Goal: Information Seeking & Learning: Find specific fact

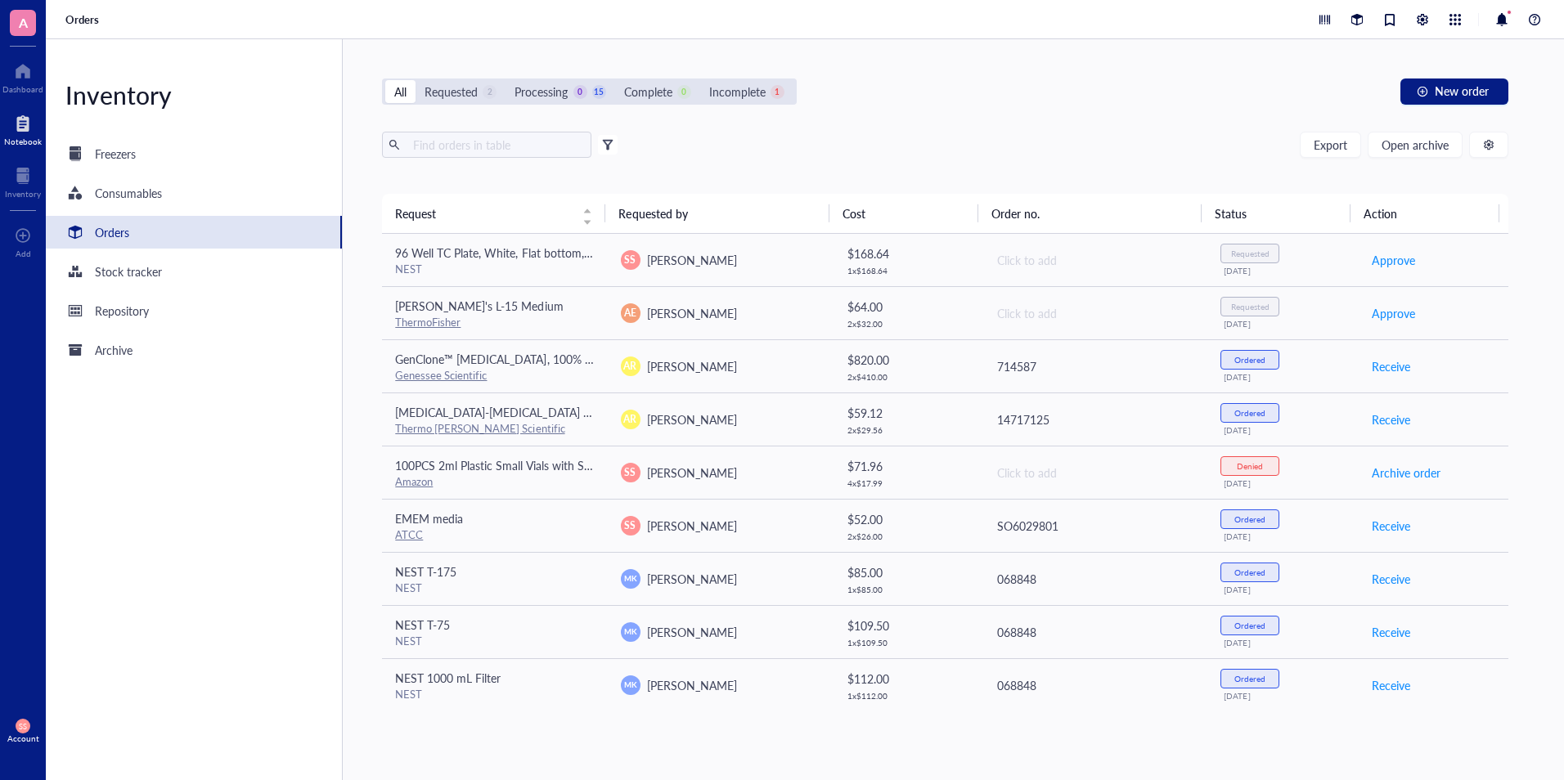
click at [22, 132] on div at bounding box center [23, 123] width 38 height 26
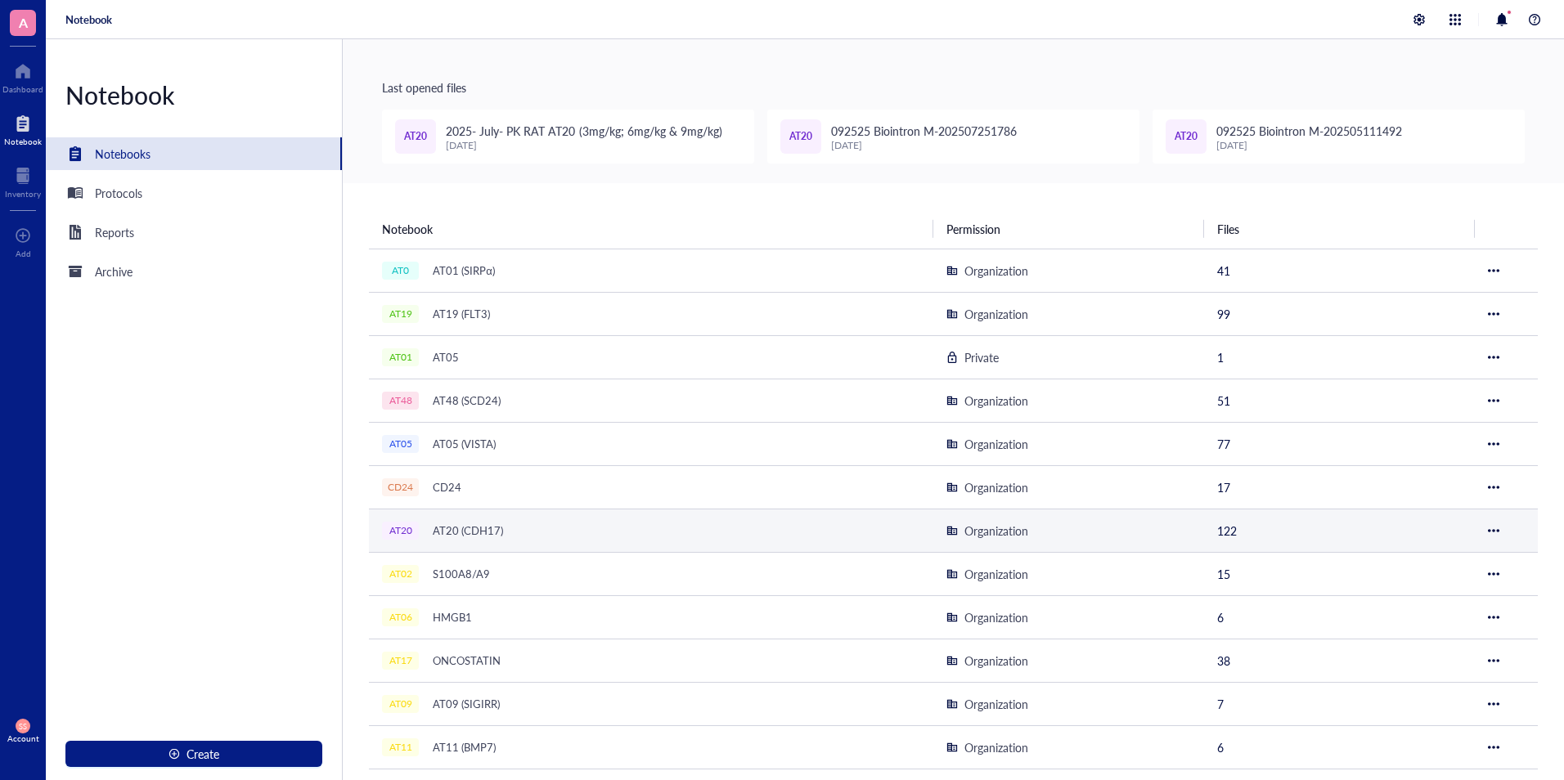
click at [541, 531] on div "AT20 AT20 (CDH17)" at bounding box center [586, 530] width 409 height 23
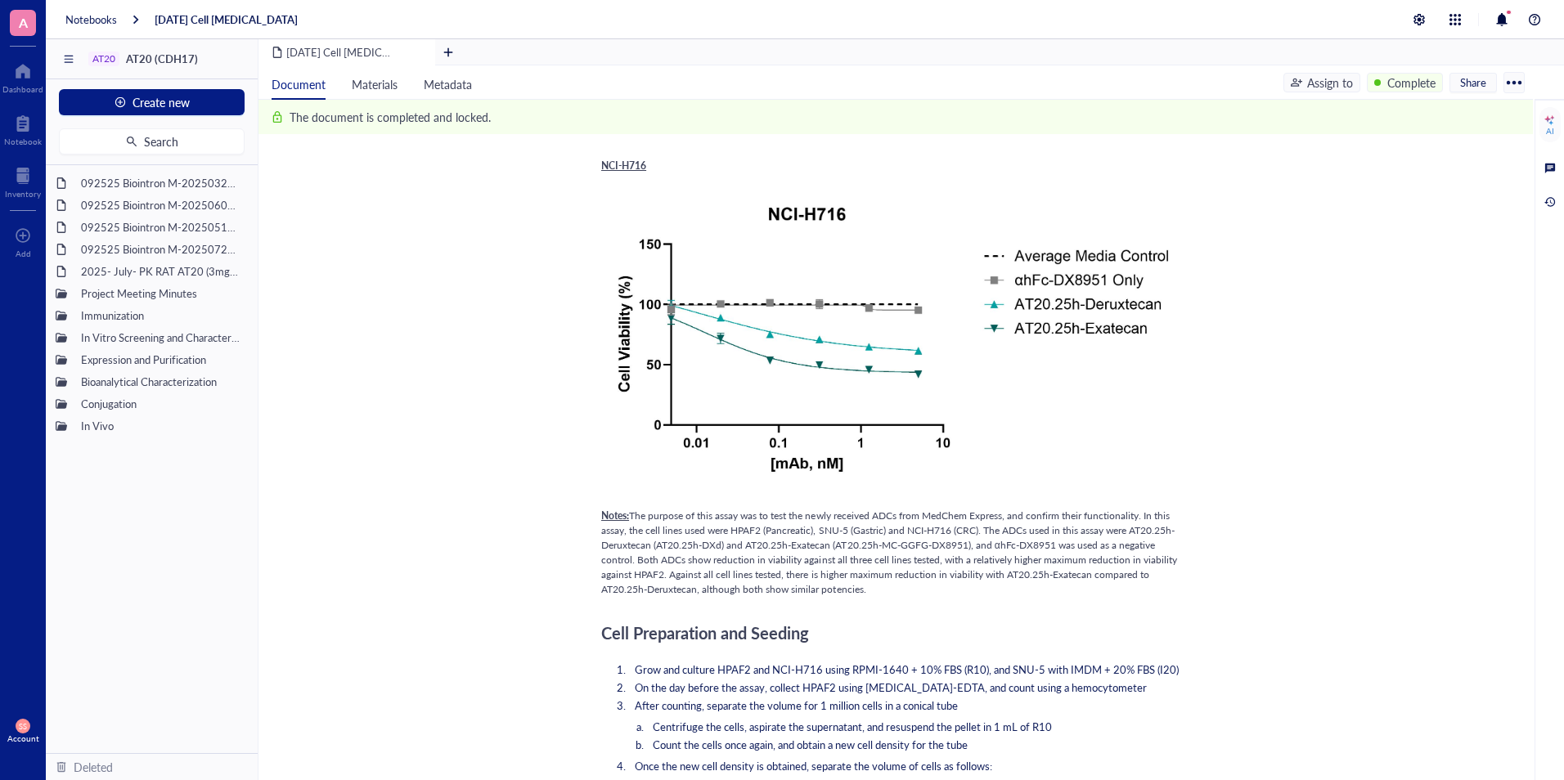
scroll to position [780, 0]
drag, startPoint x: 864, startPoint y: 589, endPoint x: 633, endPoint y: 515, distance: 242.9
click at [633, 515] on span "The purpose of this assay was to test the newly received ADCs from MedChem Expr…" at bounding box center [890, 552] width 578 height 88
copy span "The purpose of this assay was to test the newly received ADCs from MedChem Expr…"
click at [63, 332] on div at bounding box center [61, 337] width 11 height 11
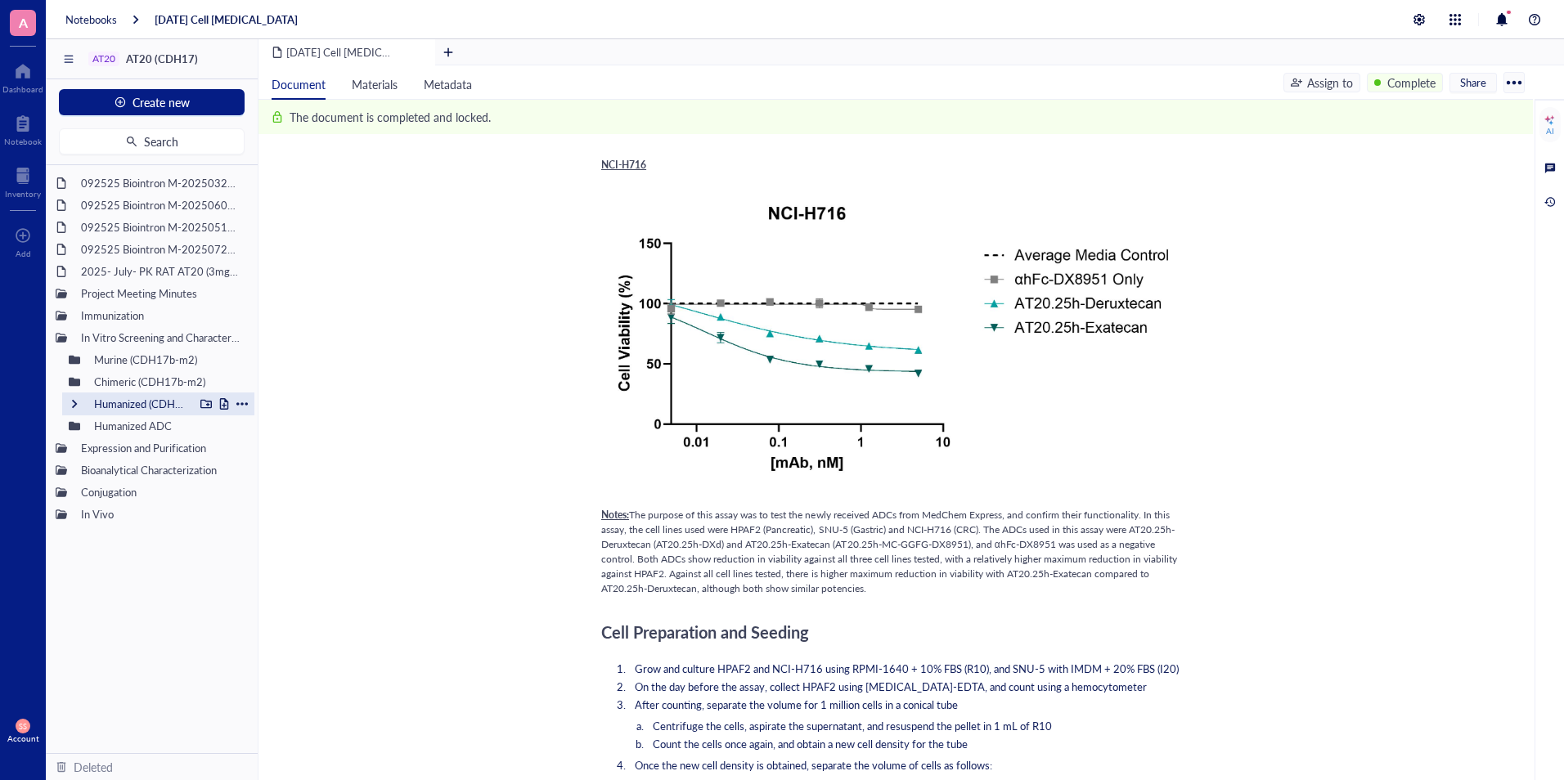
click at [70, 406] on div at bounding box center [74, 403] width 11 height 11
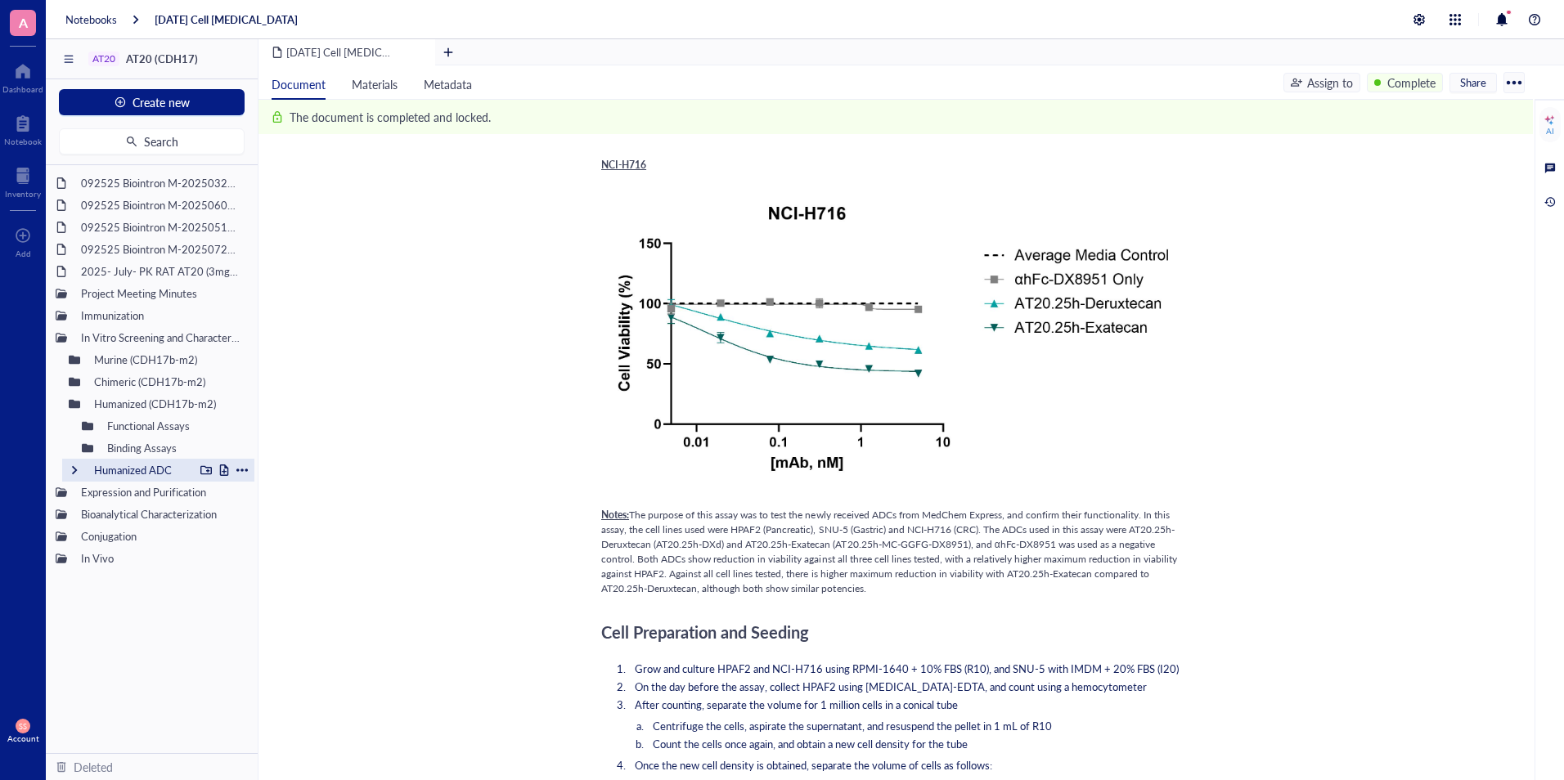
click at [81, 469] on div "Humanized ADC" at bounding box center [158, 470] width 192 height 23
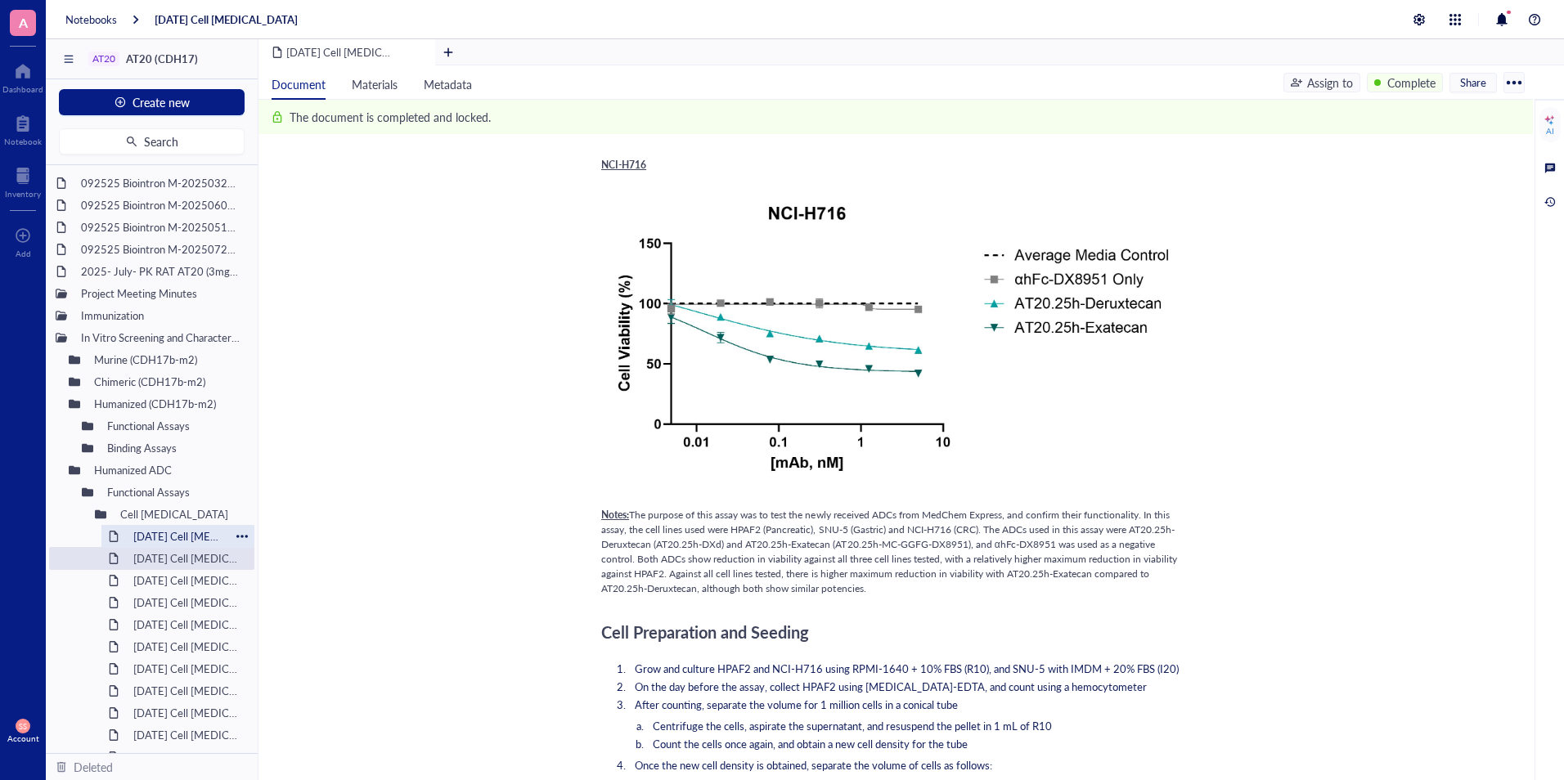
click at [126, 543] on div "[DATE] Cell [MEDICAL_DATA]" at bounding box center [178, 536] width 104 height 23
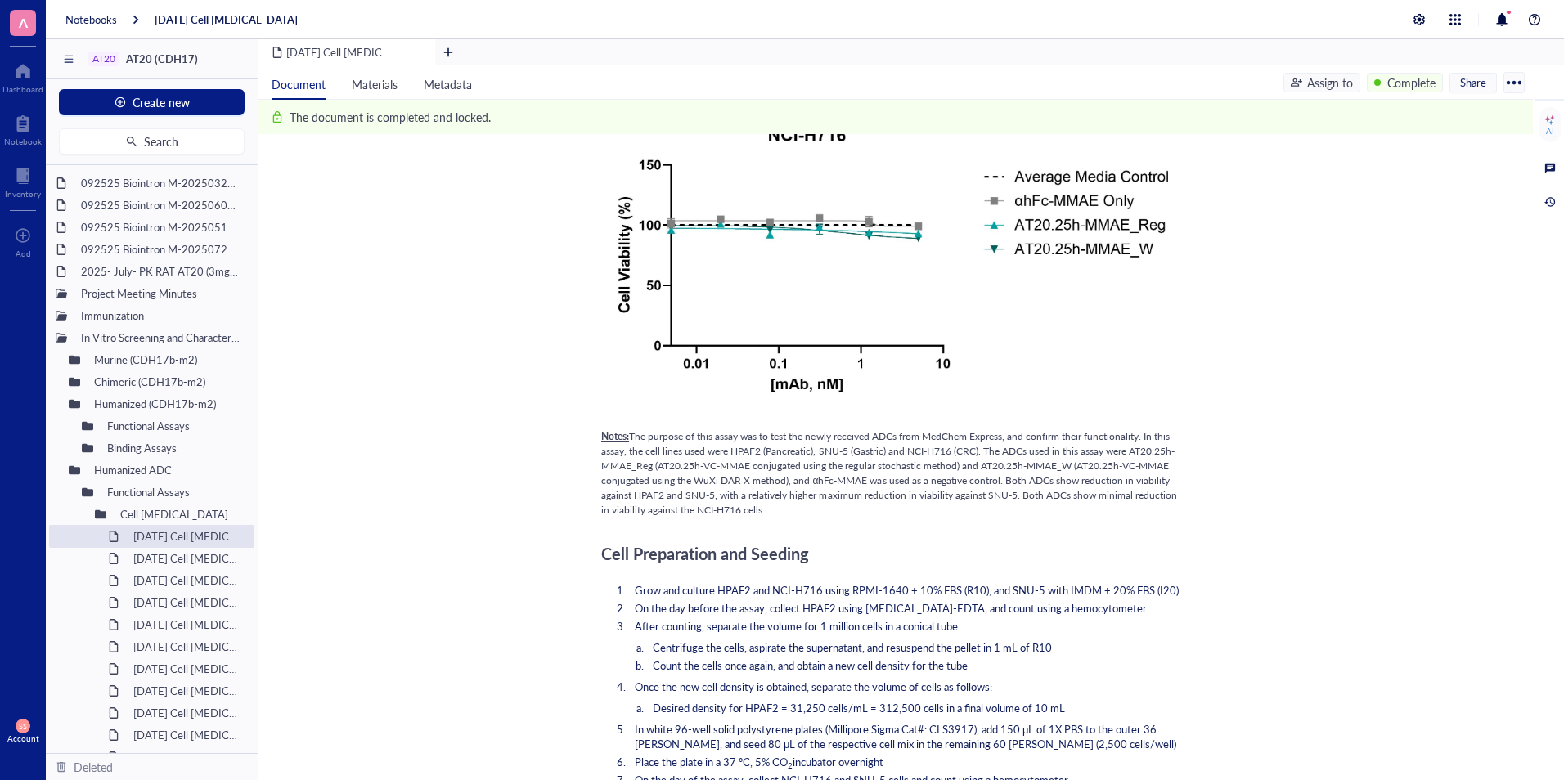
scroll to position [859, 0]
drag, startPoint x: 774, startPoint y: 514, endPoint x: 634, endPoint y: 438, distance: 160.3
click at [634, 438] on div "Notes: The purpose of this assay was to test the newly received ADCs from MedCh…" at bounding box center [892, 473] width 582 height 88
copy span "The purpose of this assay was to test the newly received ADCs from MedChem Expr…"
click at [208, 565] on div "[DATE] Cell [MEDICAL_DATA]" at bounding box center [178, 558] width 104 height 23
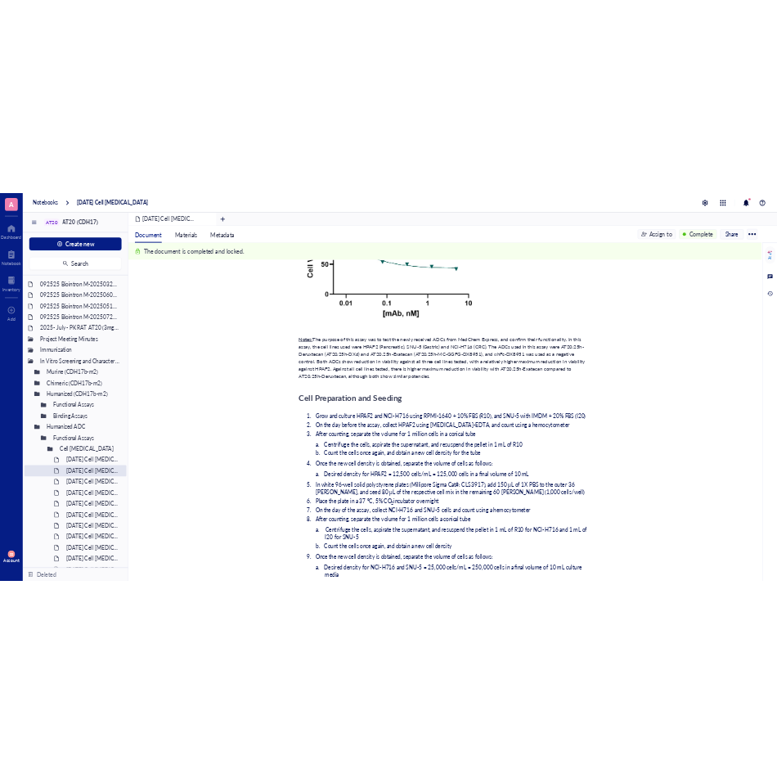
scroll to position [1002, 0]
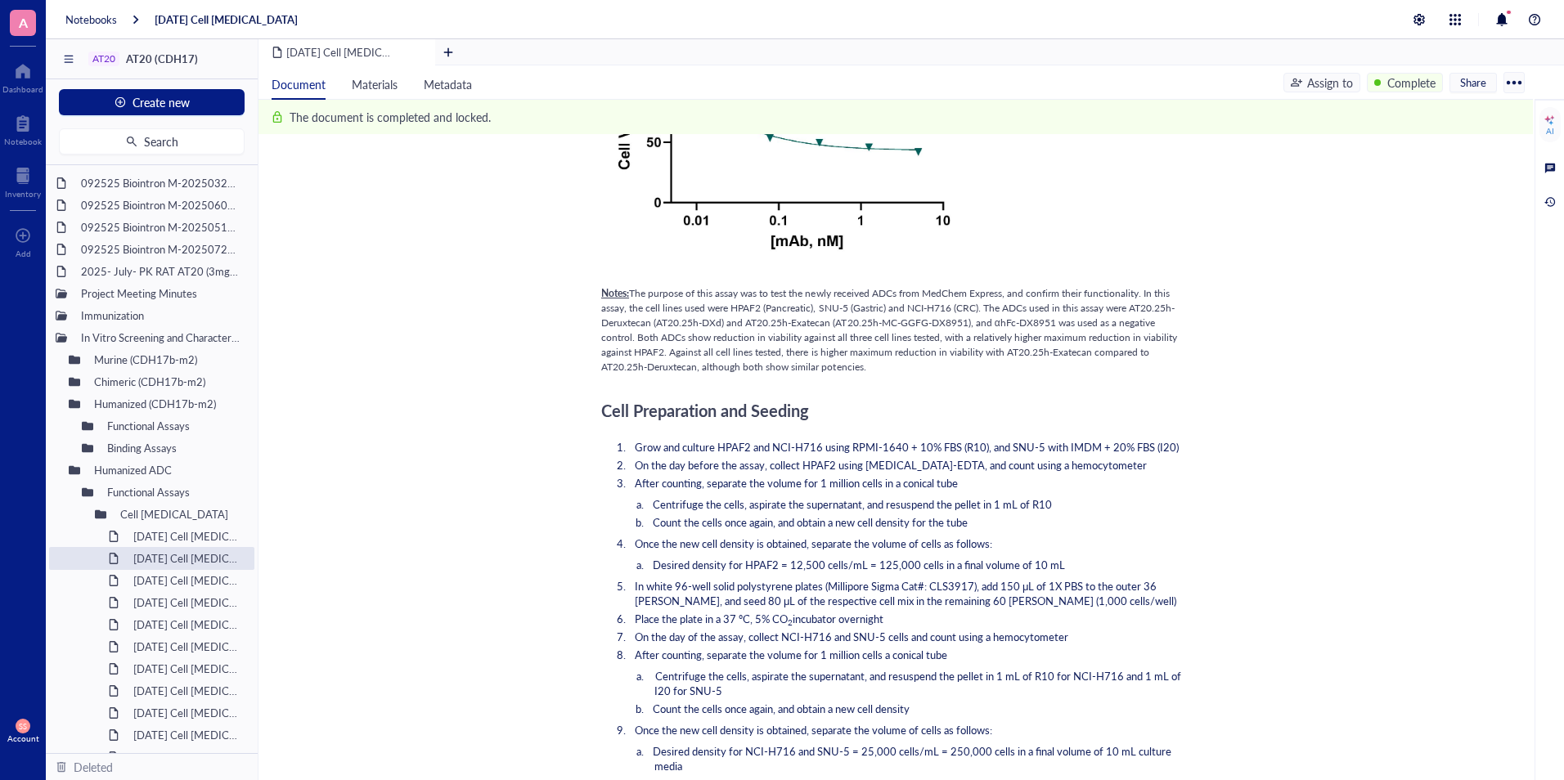
drag, startPoint x: 872, startPoint y: 367, endPoint x: 681, endPoint y: 339, distance: 192.6
click at [681, 339] on div "Notes: The purpose of this assay was to test the newly received ADCs from MedCh…" at bounding box center [892, 330] width 582 height 88
drag, startPoint x: 681, startPoint y: 339, endPoint x: 642, endPoint y: 300, distance: 55.5
click at [642, 300] on span "The purpose of this assay was to test the newly received ADCs from MedChem Expr…" at bounding box center [890, 330] width 578 height 88
drag, startPoint x: 865, startPoint y: 364, endPoint x: 633, endPoint y: 299, distance: 241.1
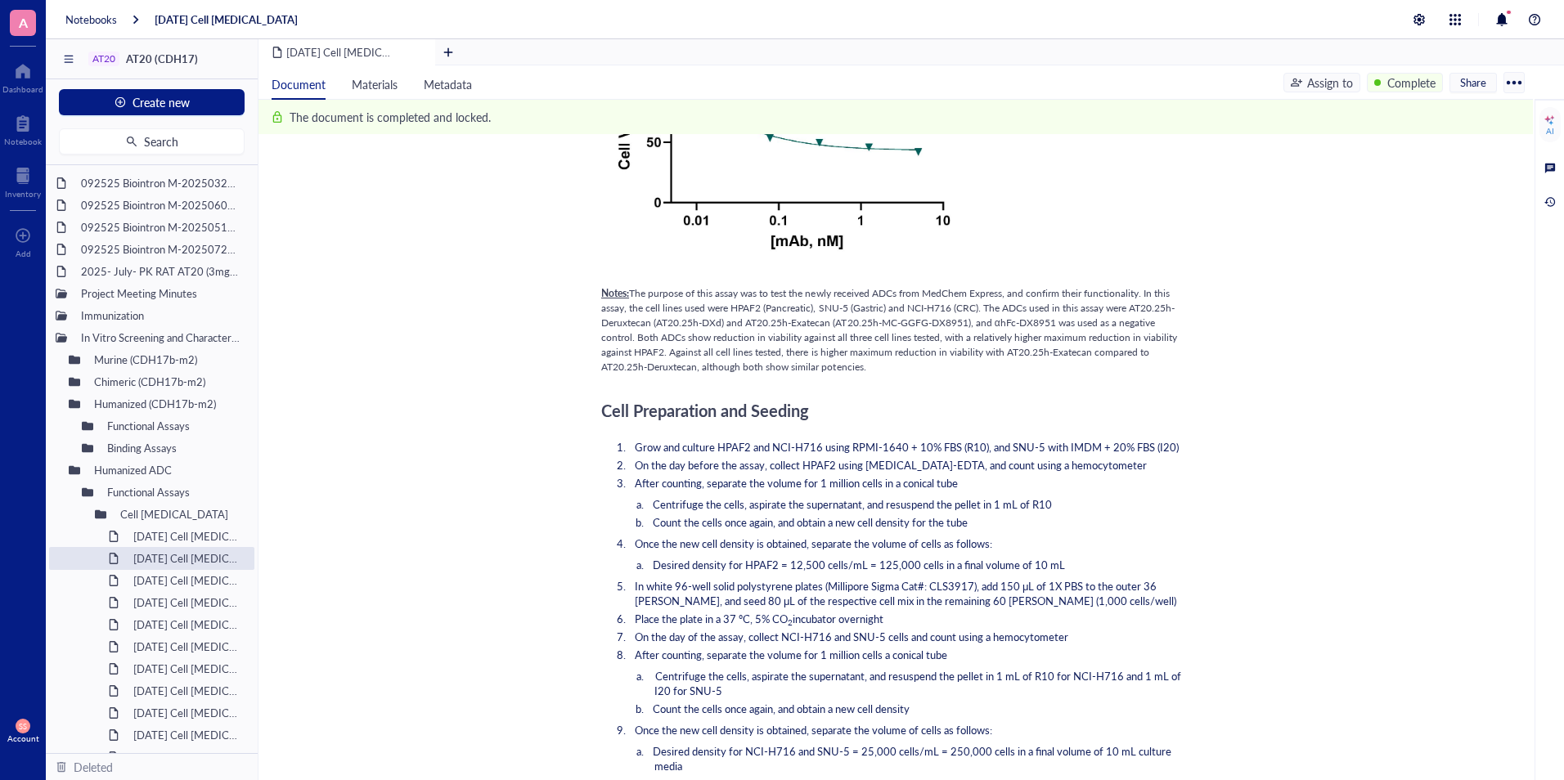
click at [633, 299] on span "The purpose of this assay was to test the newly received ADCs from MedChem Expr…" at bounding box center [890, 330] width 578 height 88
copy span "The purpose of this assay was to test the newly received ADCs from MedChem Expr…"
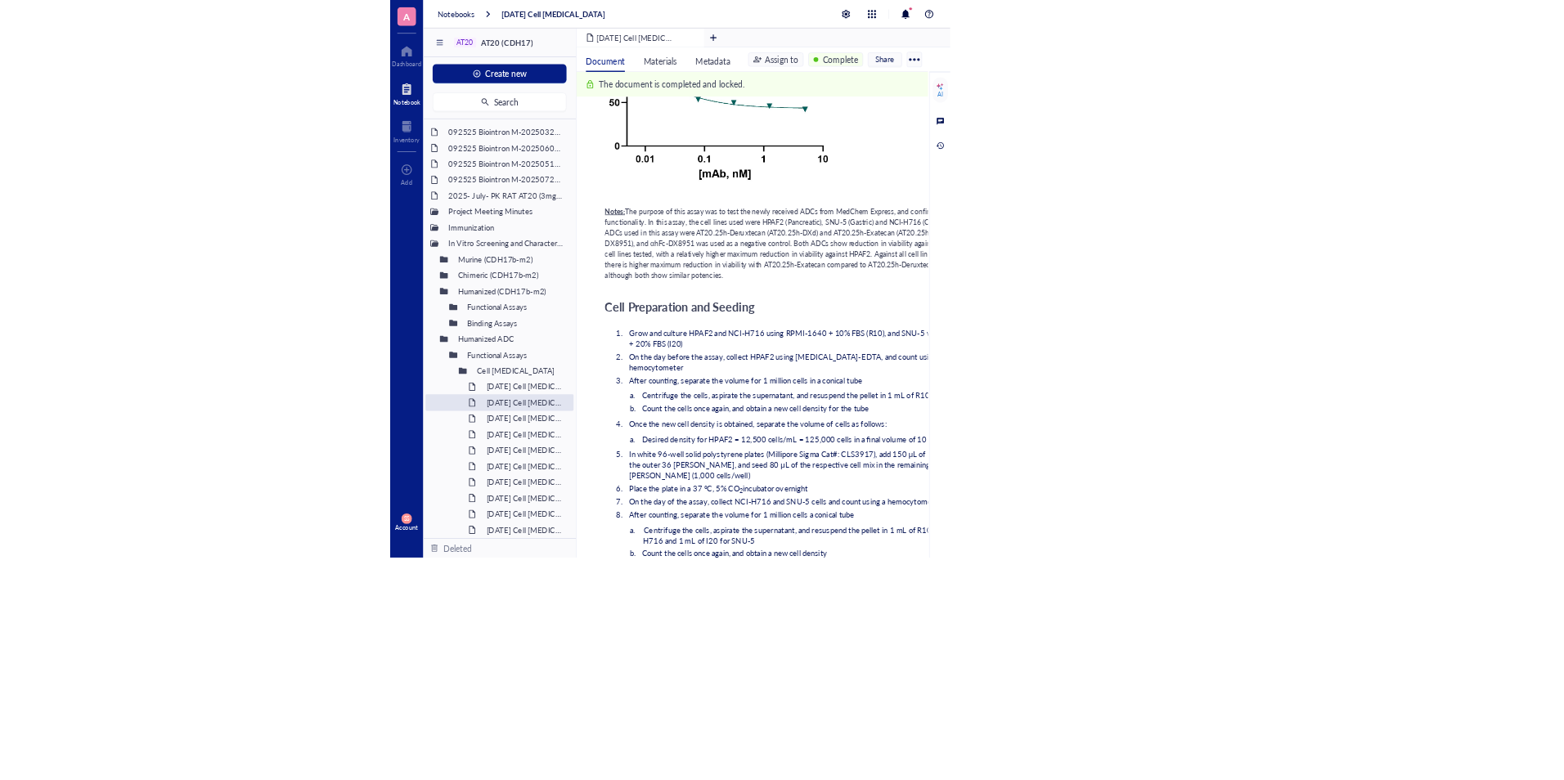
scroll to position [1008, 0]
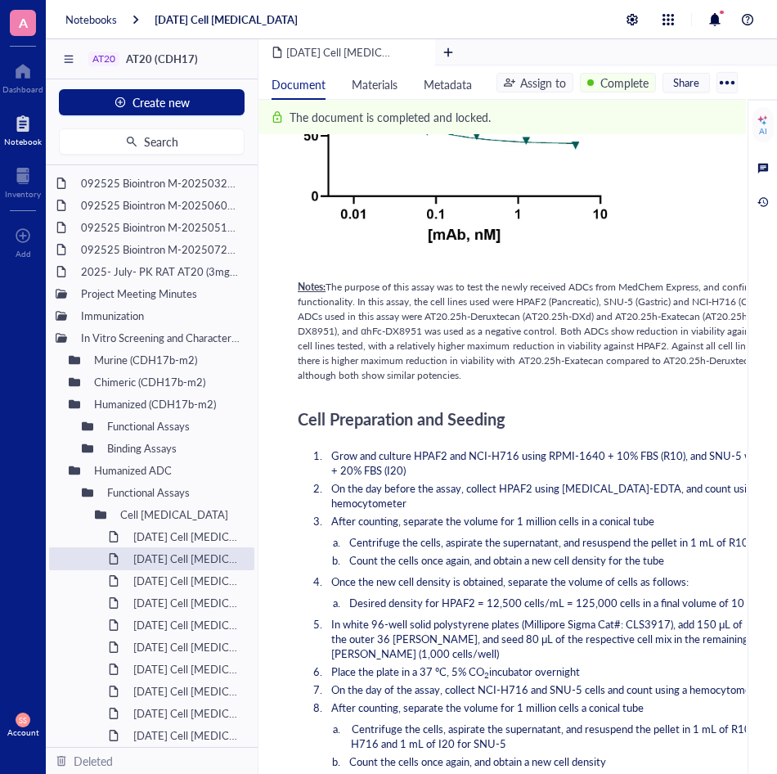
click at [38, 114] on div at bounding box center [23, 123] width 38 height 26
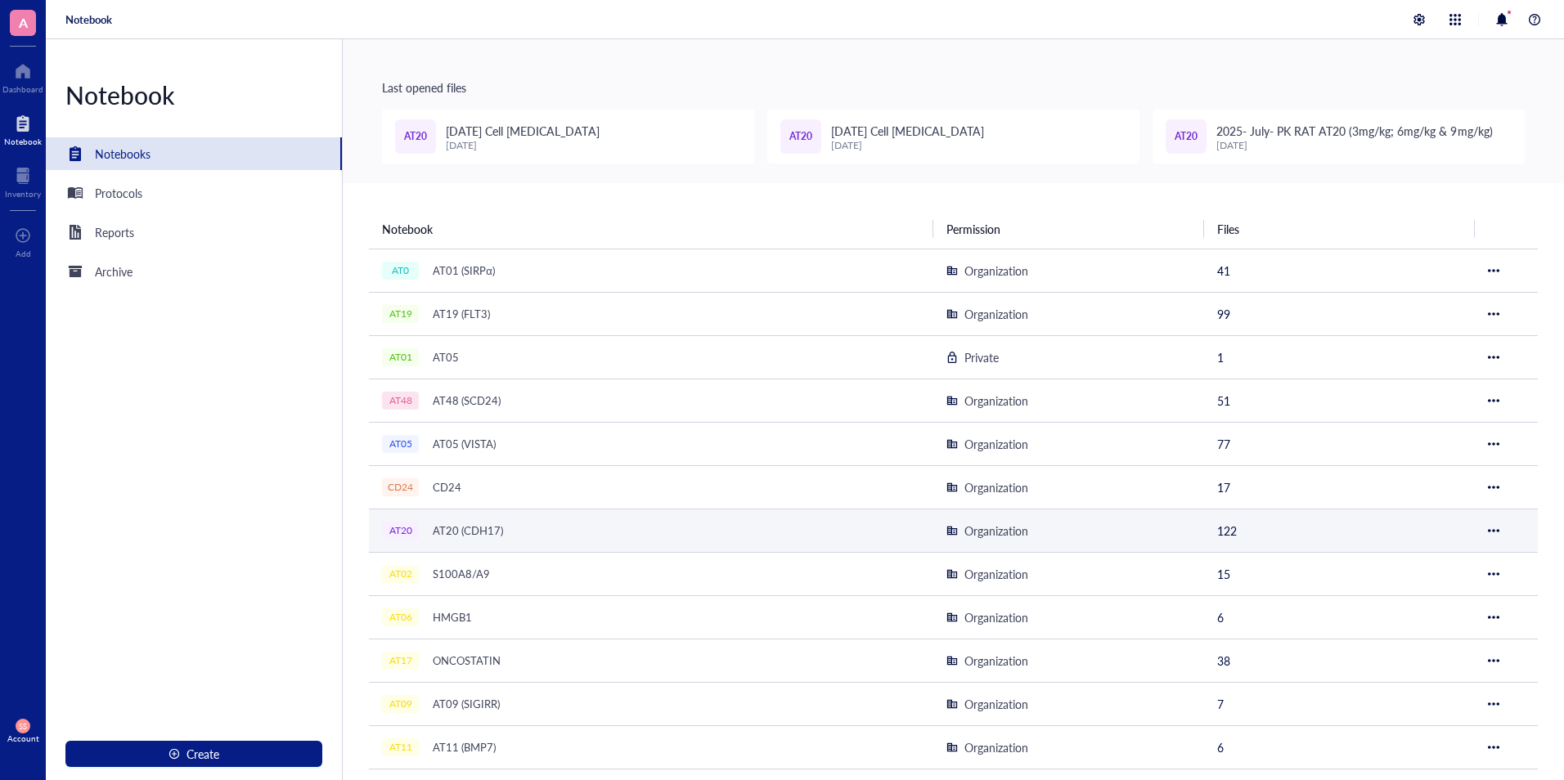
click at [468, 524] on div "AT20 (CDH17)" at bounding box center [467, 530] width 85 height 23
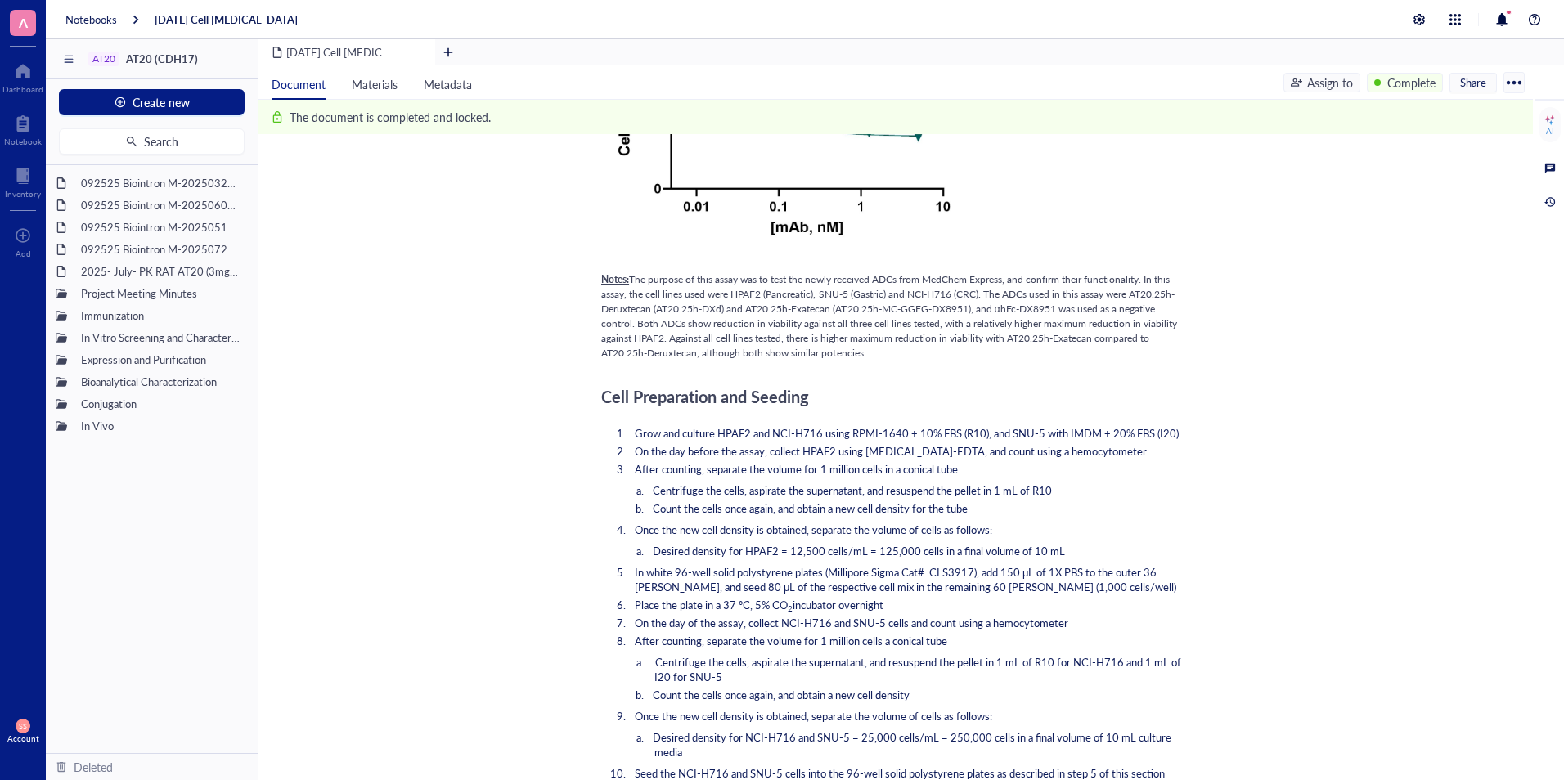
scroll to position [1029, 0]
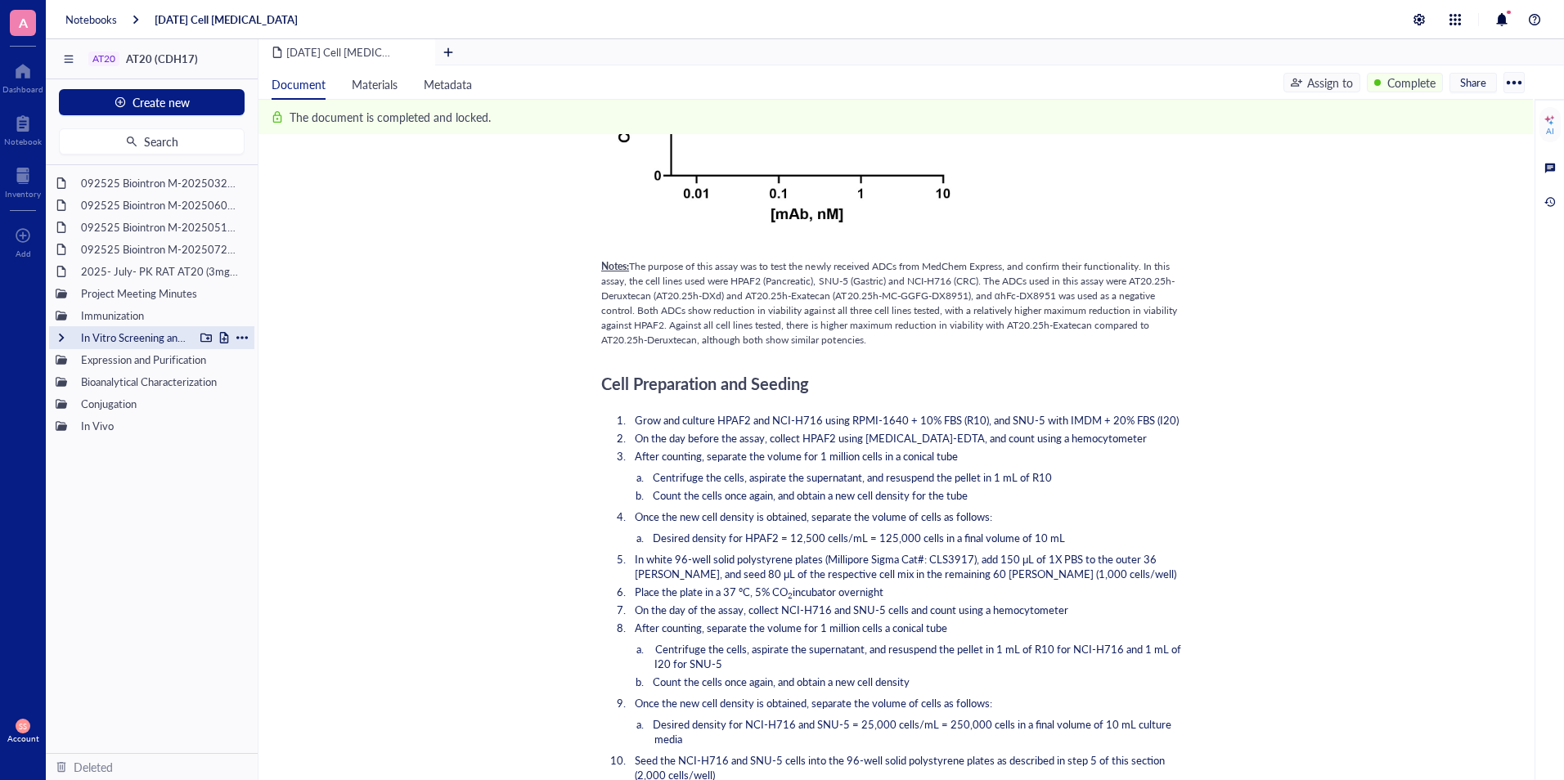
click at [59, 339] on div at bounding box center [61, 337] width 11 height 11
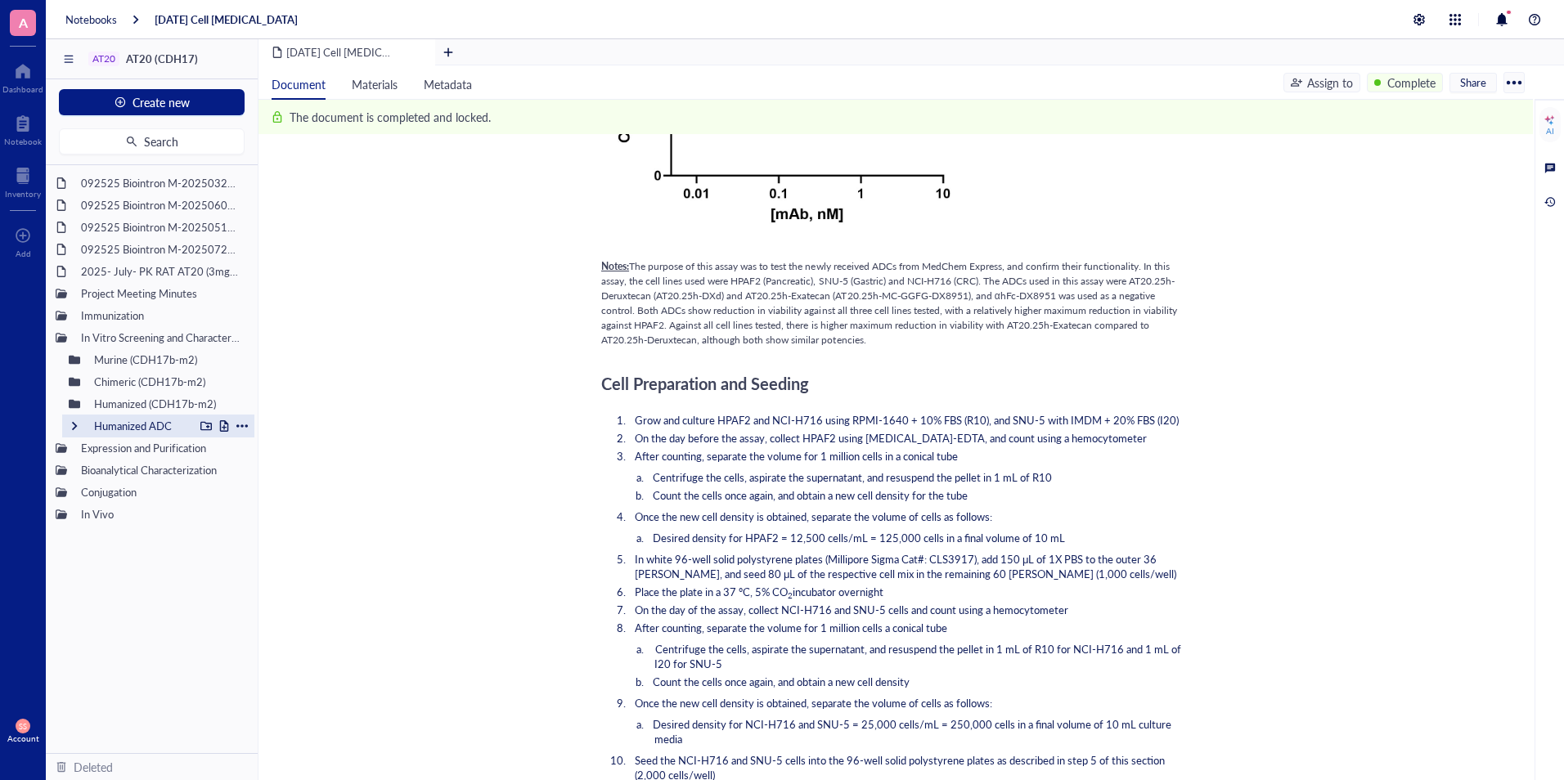
click at [75, 421] on div at bounding box center [74, 425] width 11 height 11
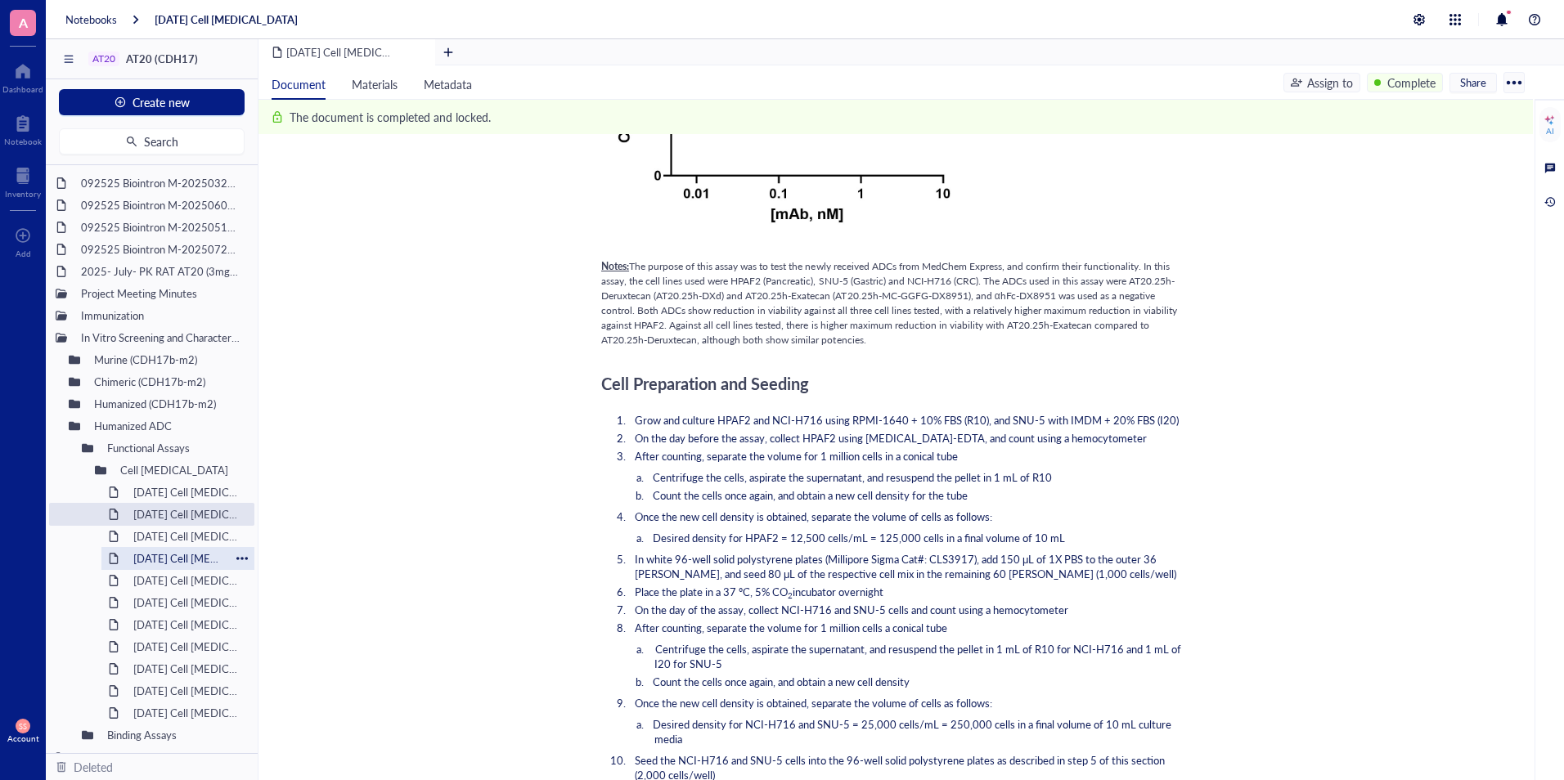
click at [150, 559] on div "[DATE] Cell [MEDICAL_DATA]" at bounding box center [178, 558] width 104 height 23
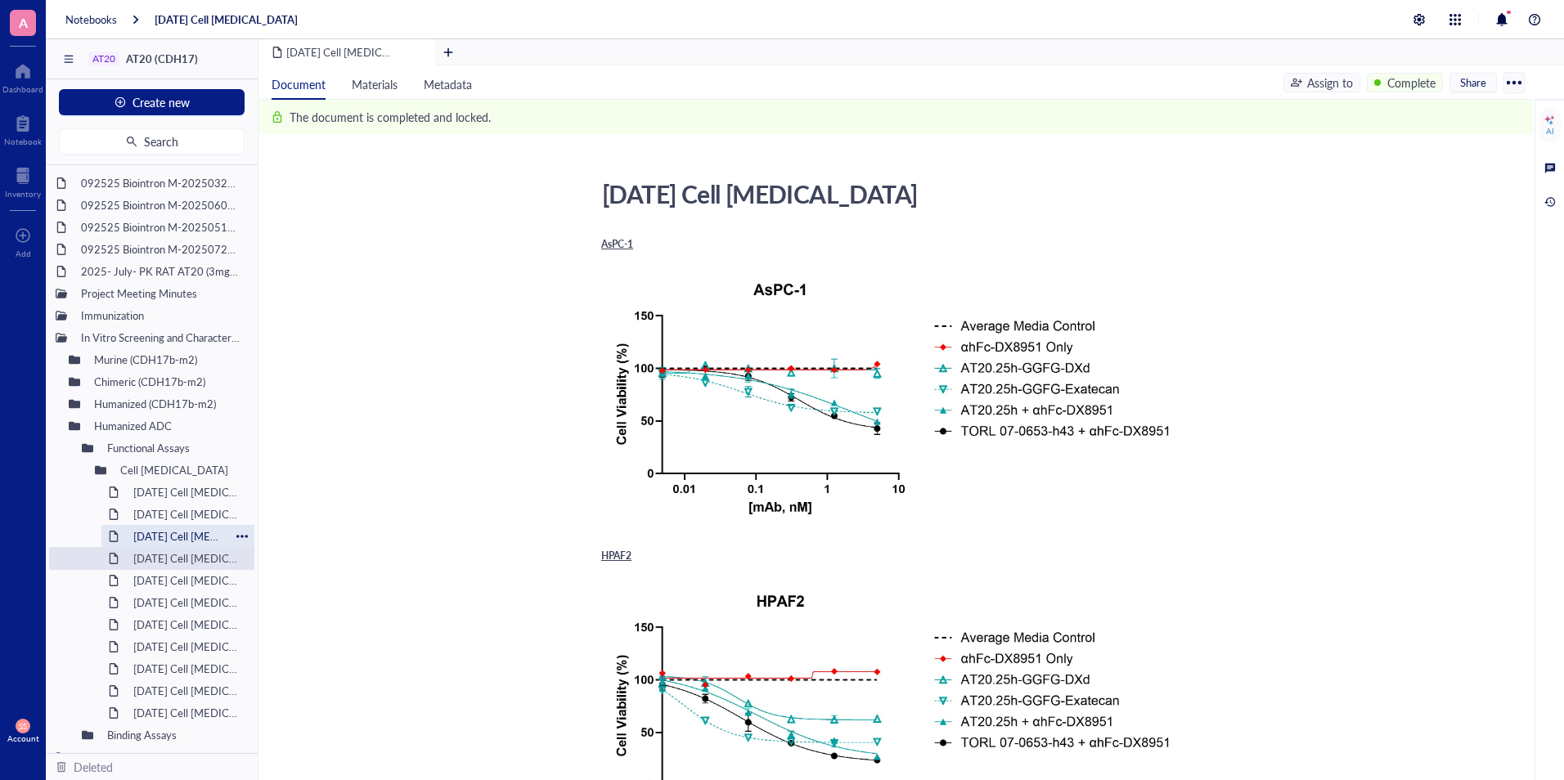
click at [151, 540] on div "[DATE] Cell [MEDICAL_DATA]" at bounding box center [178, 536] width 104 height 23
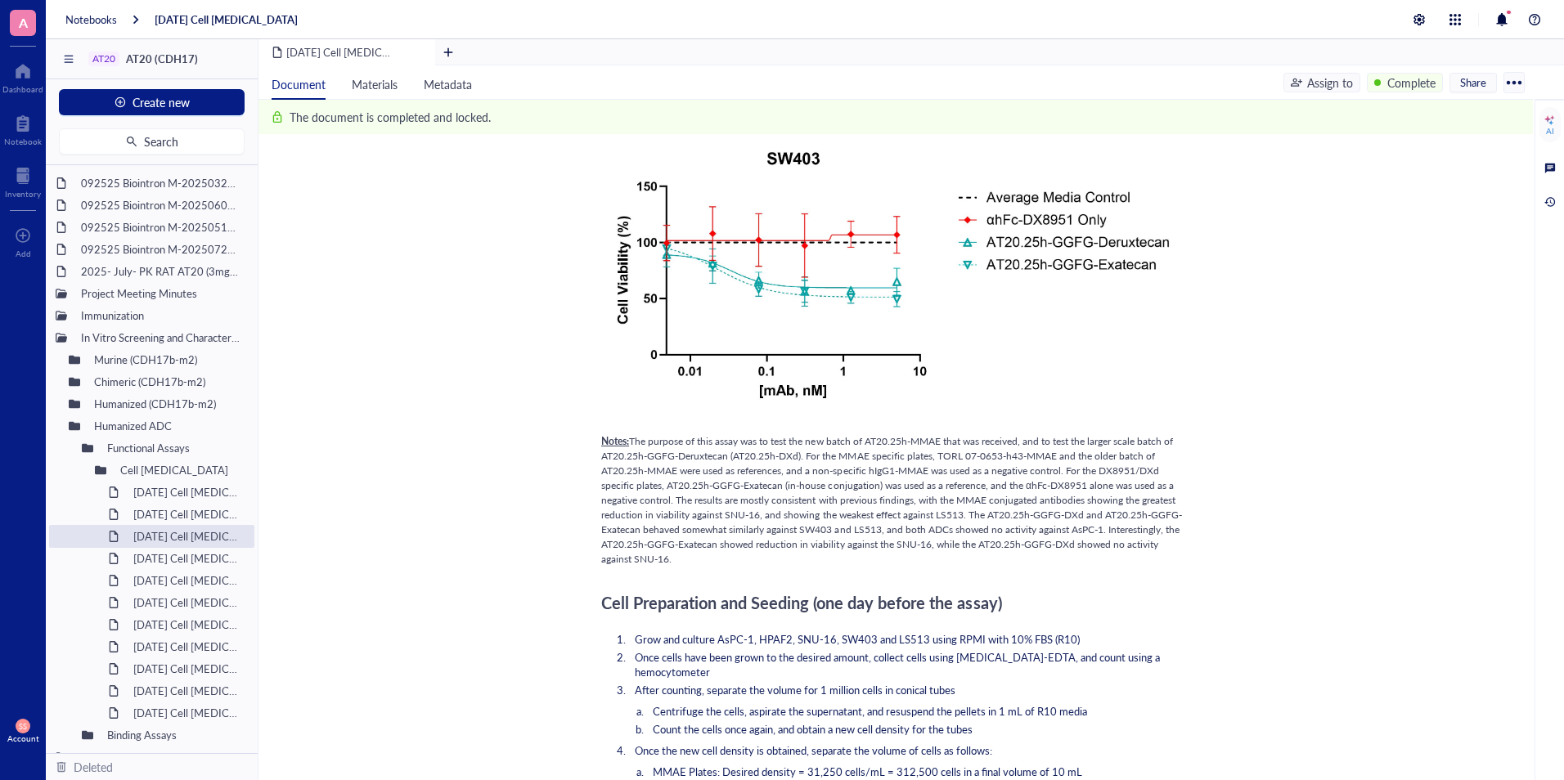
scroll to position [3085, 0]
click at [632, 439] on span "The purpose of this assay was to test the new batch of AT20.25h-MMAE that was r…" at bounding box center [891, 498] width 581 height 132
click at [675, 518] on span "The purpose of this assay was to test the new batch of AT20.25h-MMAE that was r…" at bounding box center [891, 498] width 581 height 132
drag, startPoint x: 631, startPoint y: 440, endPoint x: 674, endPoint y: 551, distance: 119.4
click at [674, 551] on div "Notes: The purpose of this assay was to test the new batch of AT20.25h-MMAE tha…" at bounding box center [892, 498] width 582 height 132
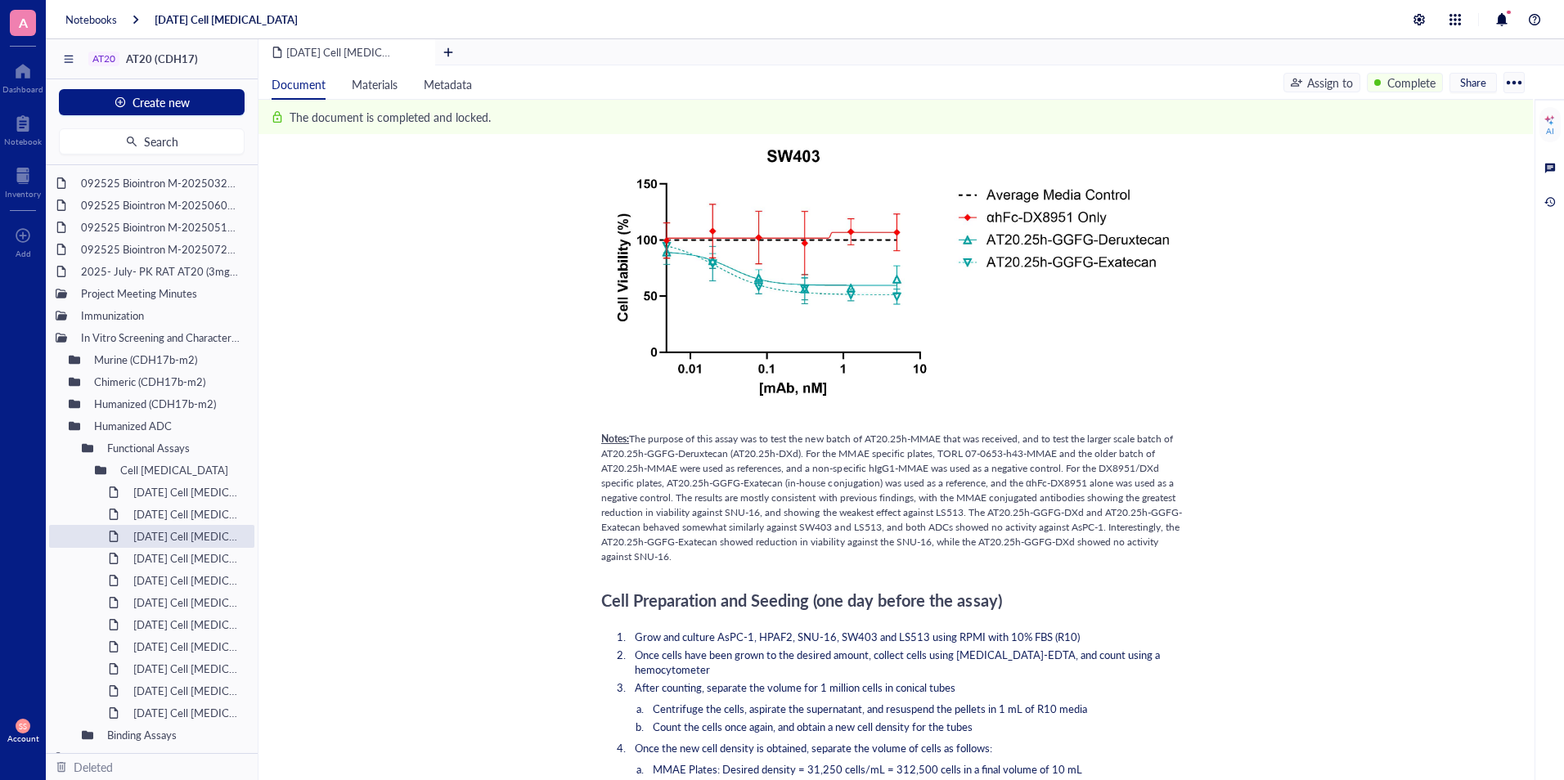
copy span "The purpose of this assay was to test the new batch of AT20.25h-MMAE that was r…"
